Goal: Task Accomplishment & Management: Use online tool/utility

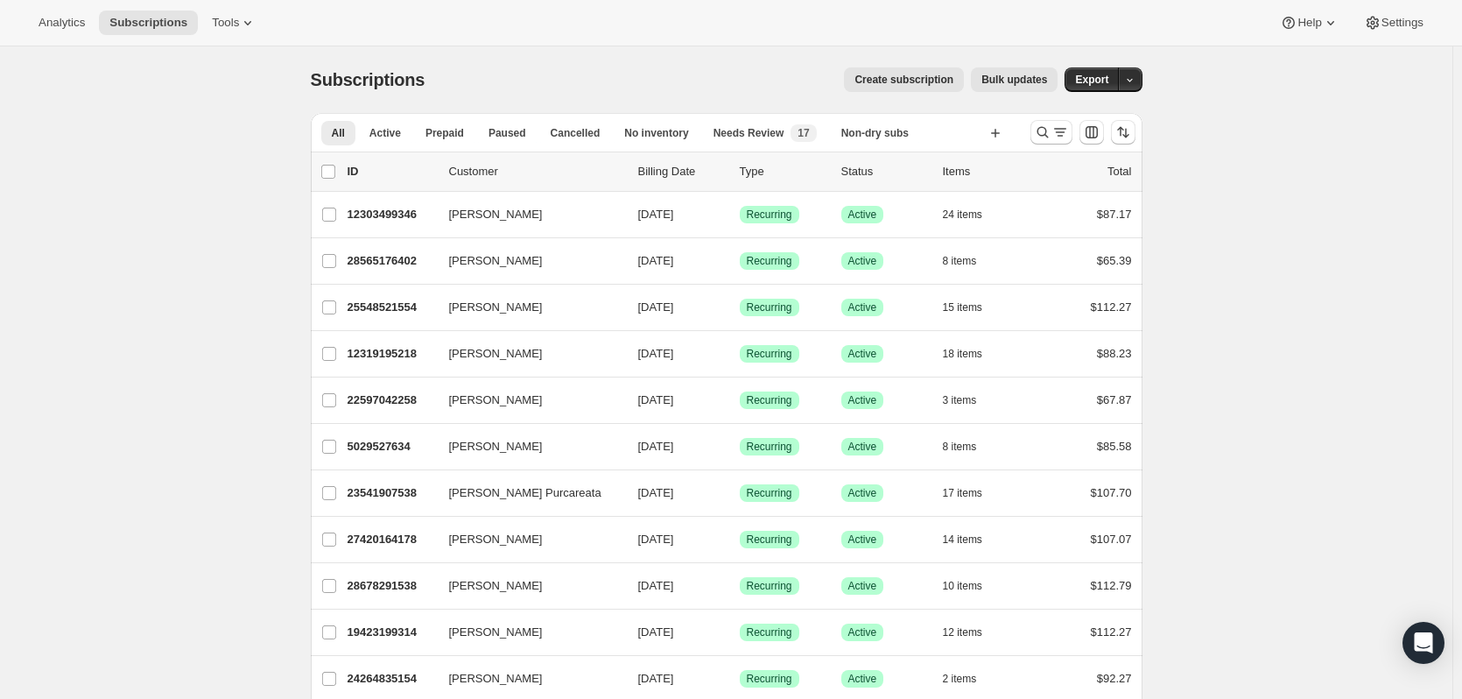
click at [1023, 76] on span "Bulk updates" at bounding box center [1015, 80] width 66 height 14
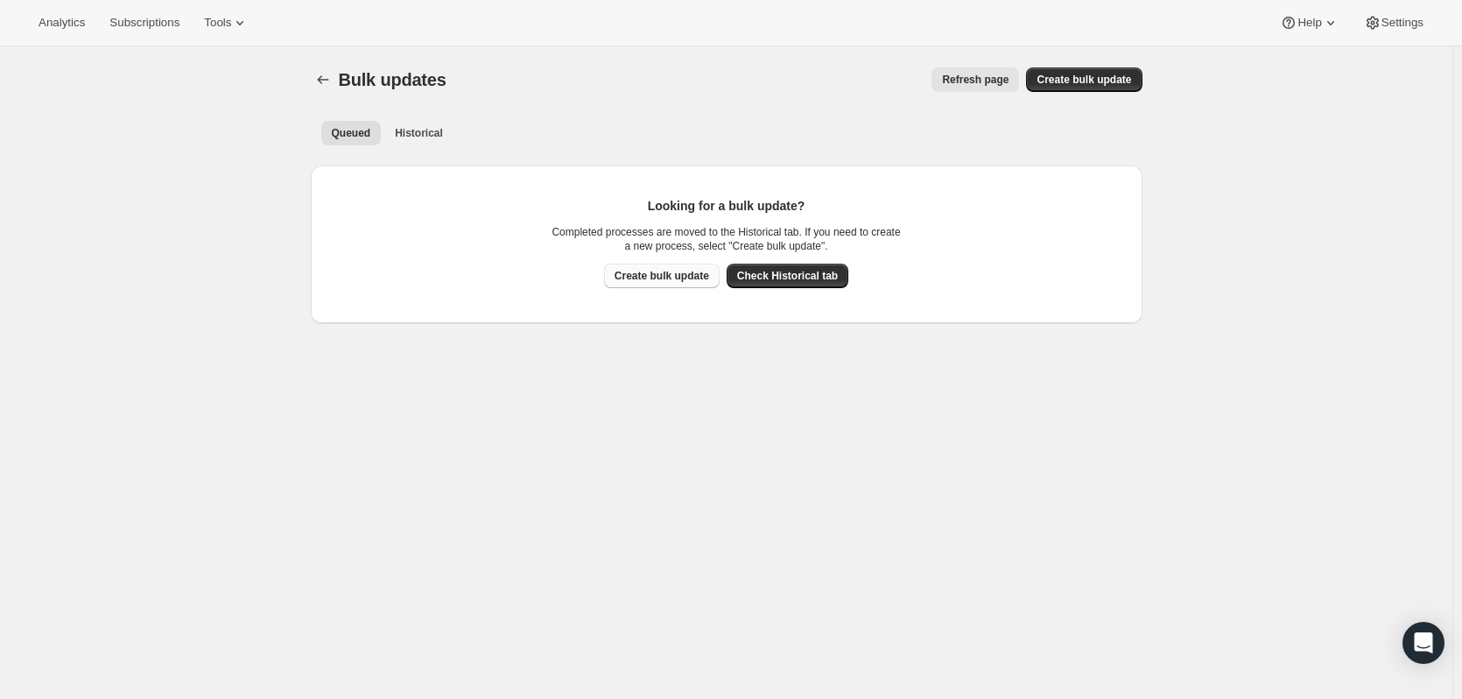
click at [674, 273] on span "Create bulk update" at bounding box center [662, 276] width 95 height 14
select select "13"
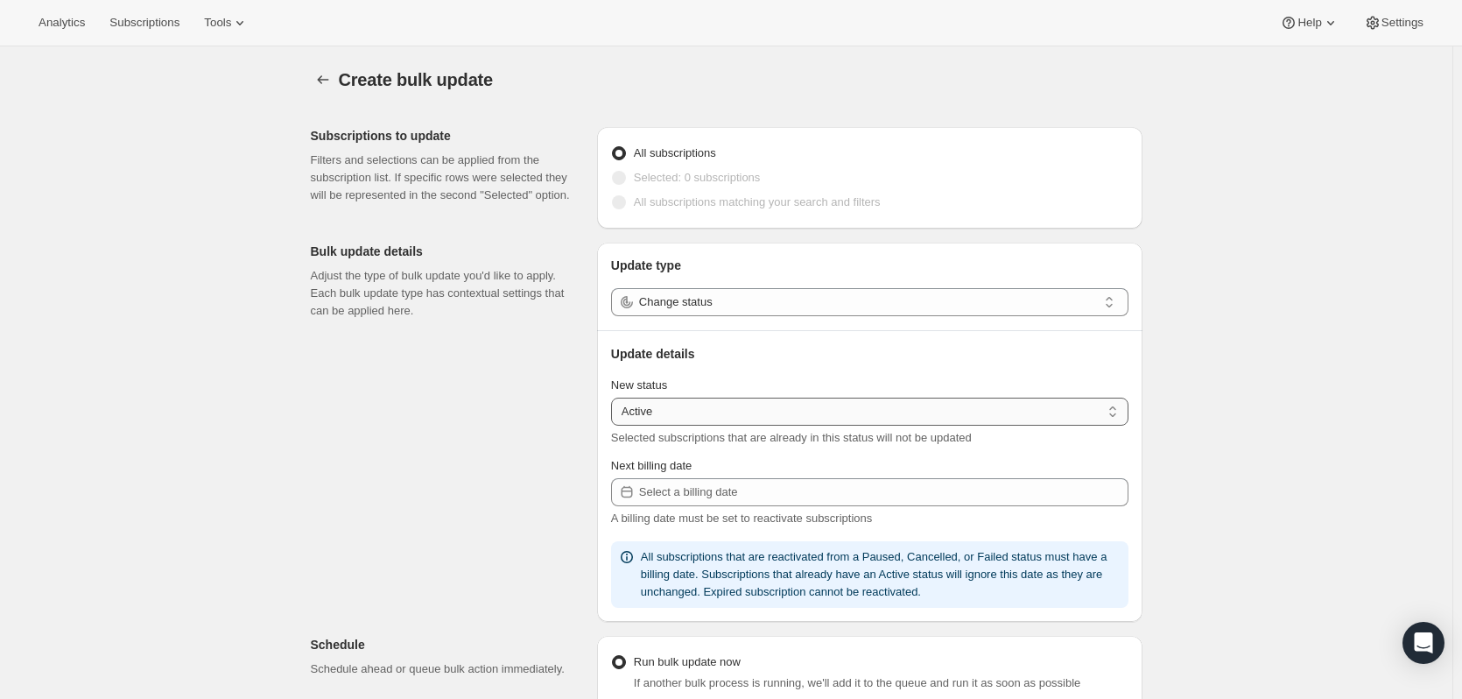
click at [683, 405] on select "Active Paused Cancelled" at bounding box center [870, 412] width 518 height 28
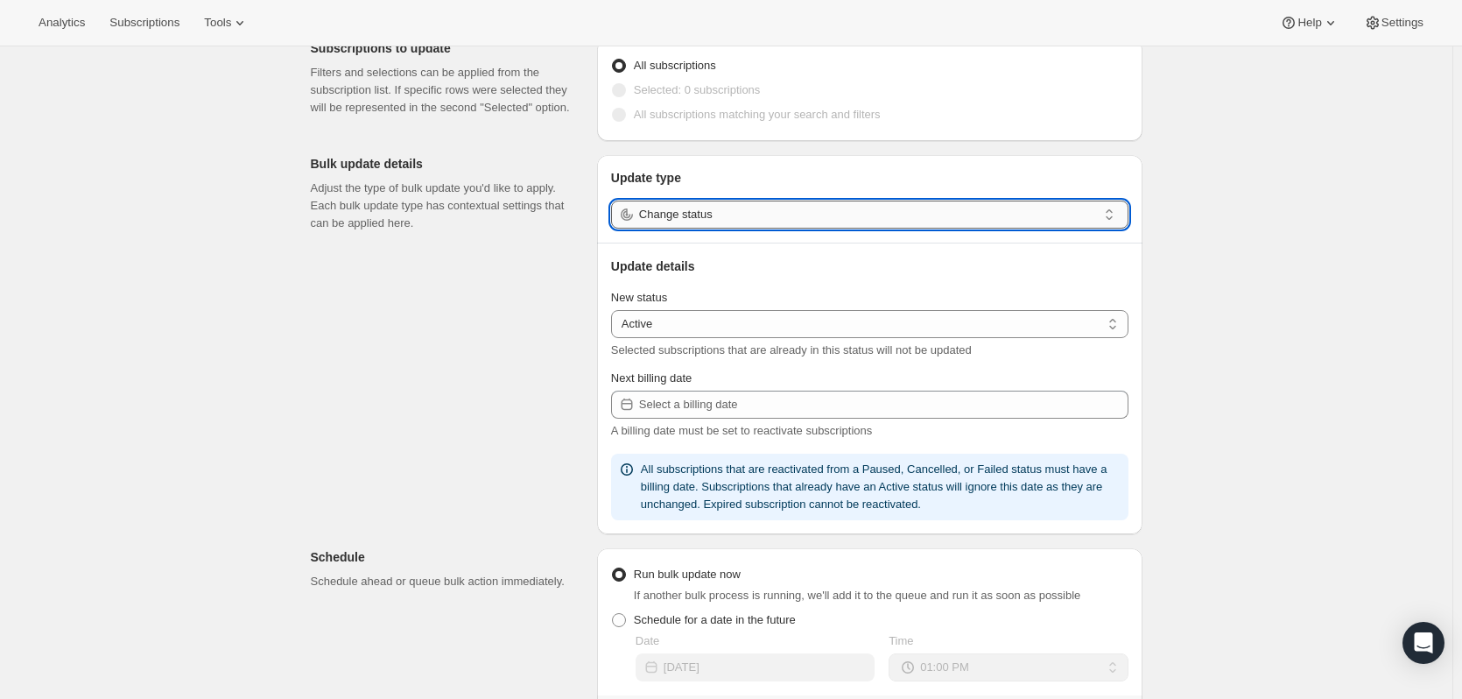
click at [770, 219] on input "Change status" at bounding box center [868, 215] width 458 height 28
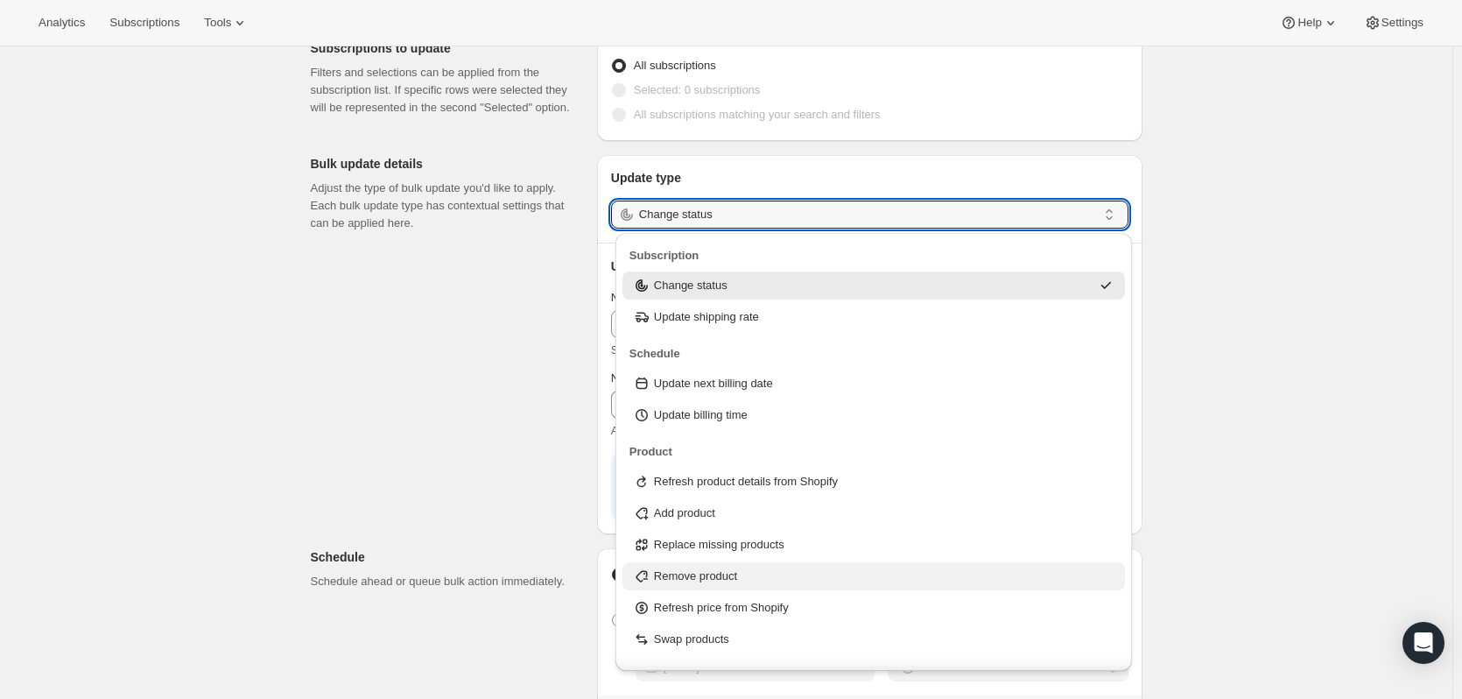
click at [751, 576] on div "Remove product" at bounding box center [874, 576] width 483 height 18
type input "Remove product"
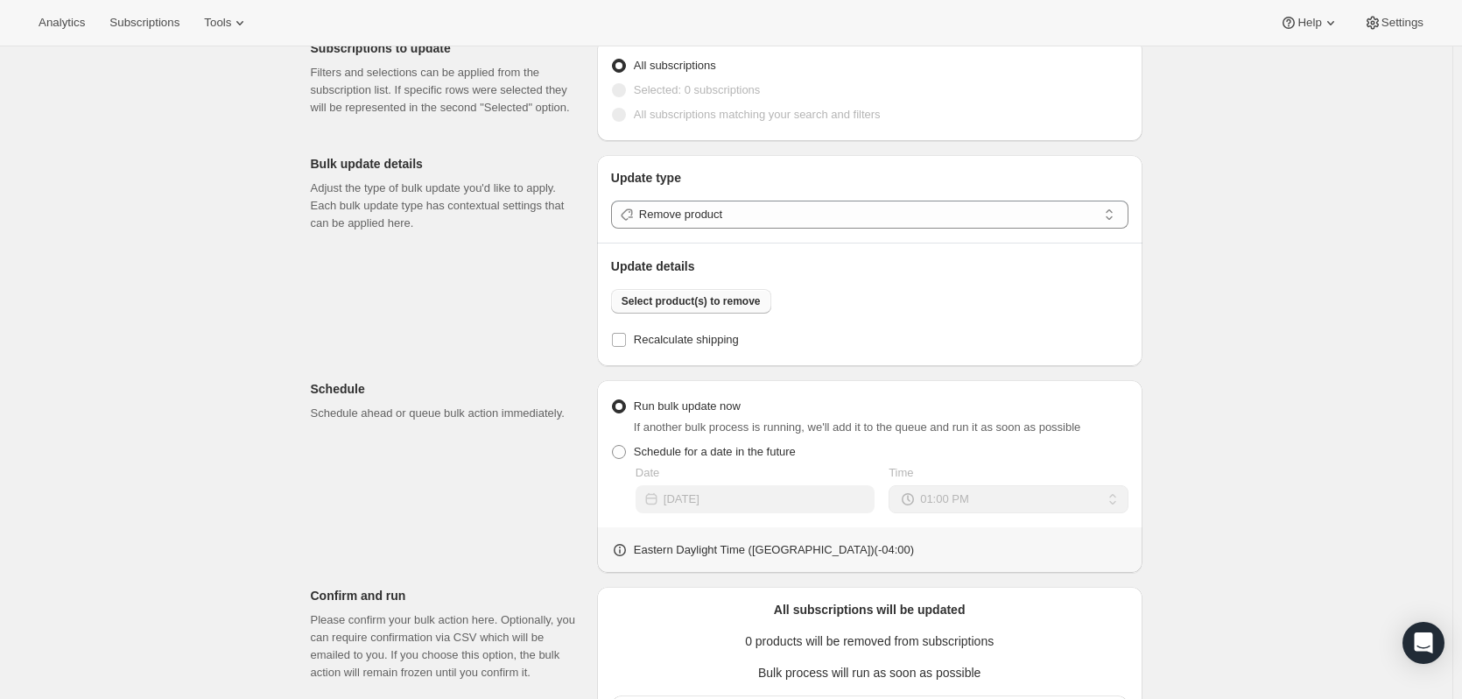
click at [717, 301] on span "Select product(s) to remove" at bounding box center [691, 301] width 139 height 14
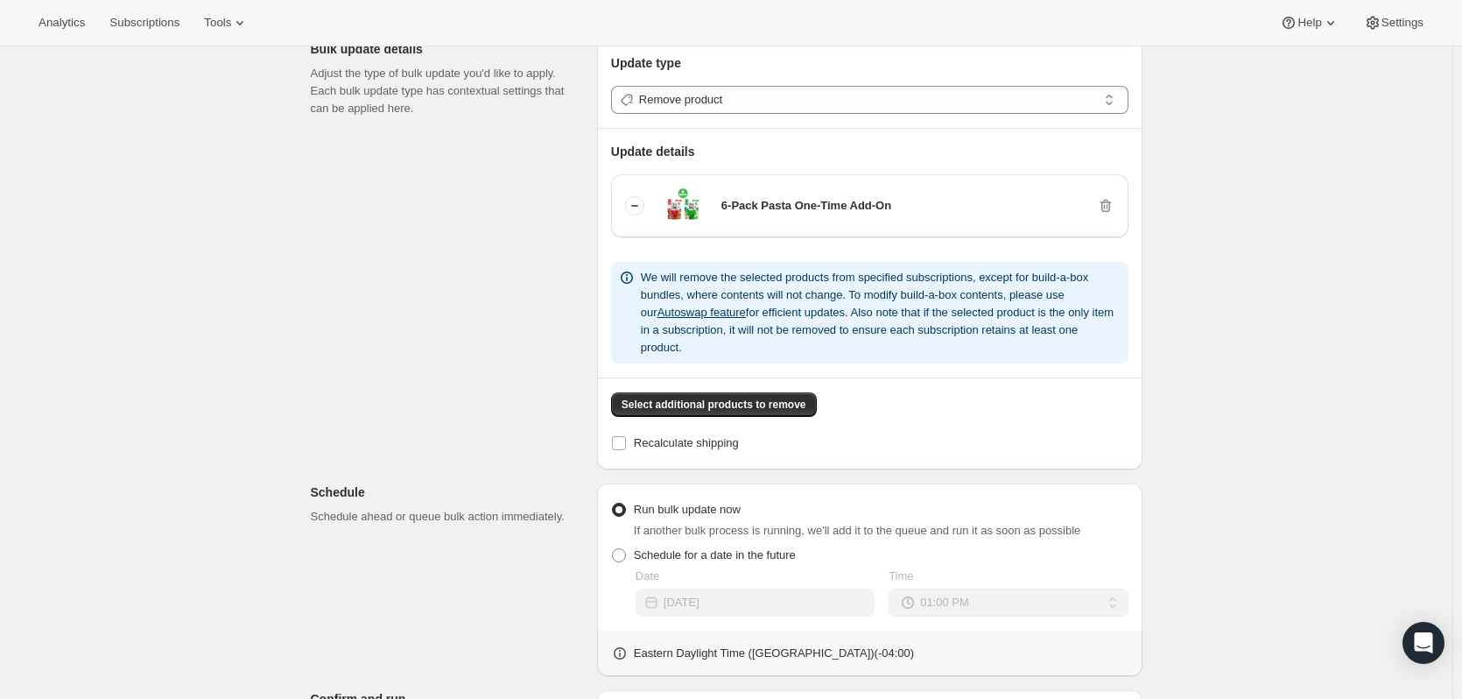
scroll to position [263, 0]
